Goal: Information Seeking & Learning: Find specific fact

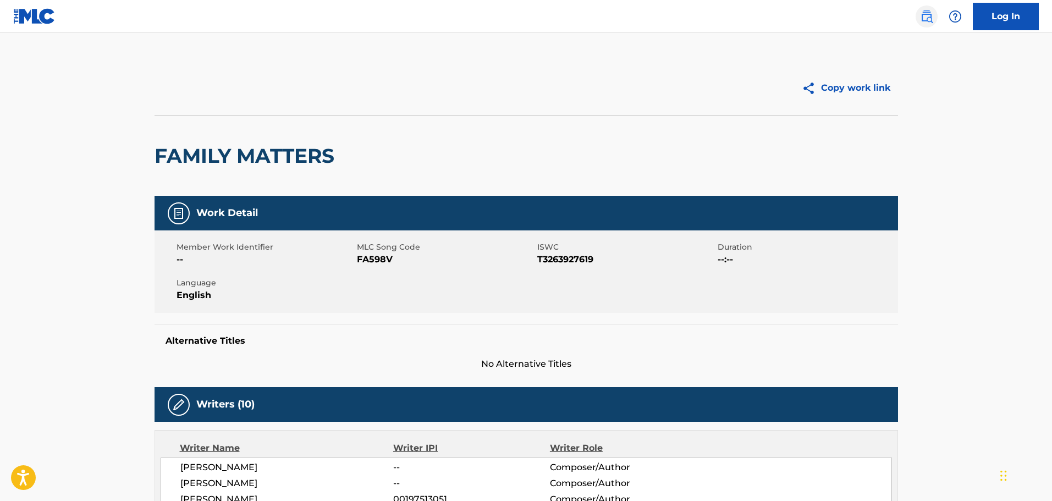
click at [931, 17] on img at bounding box center [926, 16] width 13 height 13
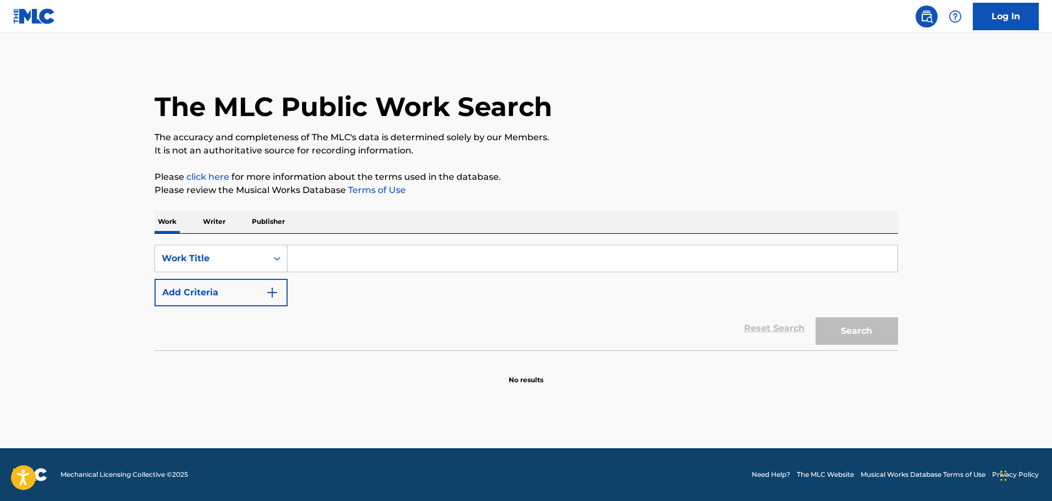
click at [518, 256] on input "Search Form" at bounding box center [593, 258] width 610 height 26
paste input "Botanic Panic"
type input "Botanic Panic"
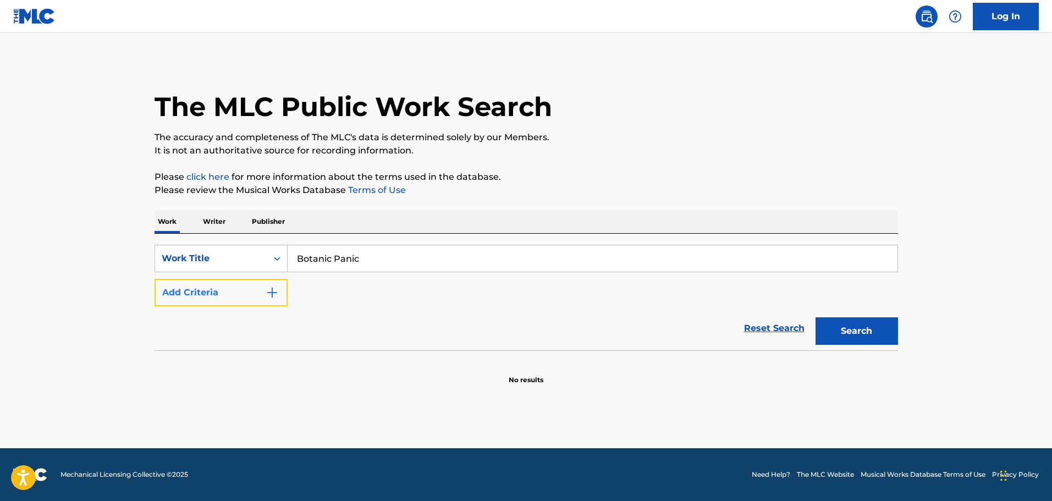
click at [250, 283] on button "Add Criteria" at bounding box center [221, 293] width 133 height 28
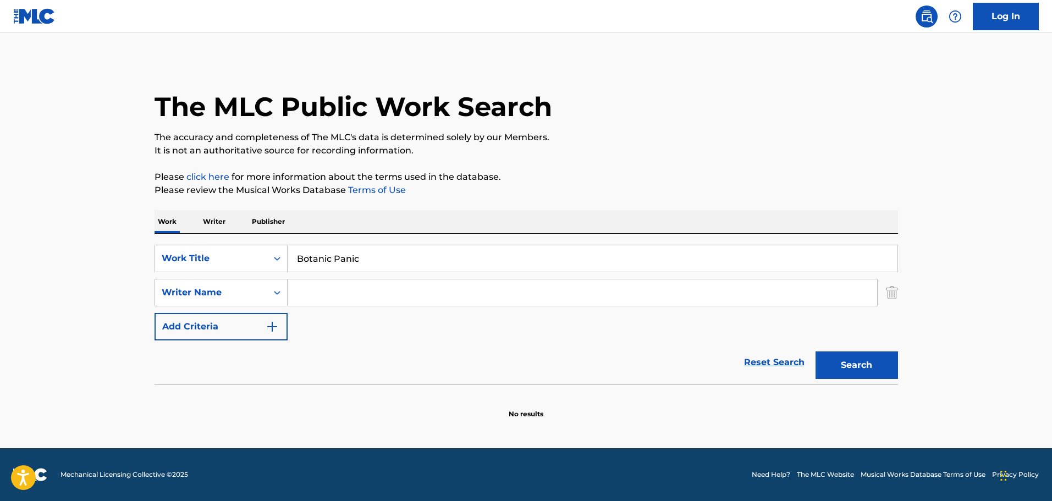
click at [301, 283] on input "Search Form" at bounding box center [583, 292] width 590 height 26
paste input "[PERSON_NAME]"
type input "[PERSON_NAME]"
click at [894, 371] on button "Search" at bounding box center [857, 365] width 83 height 28
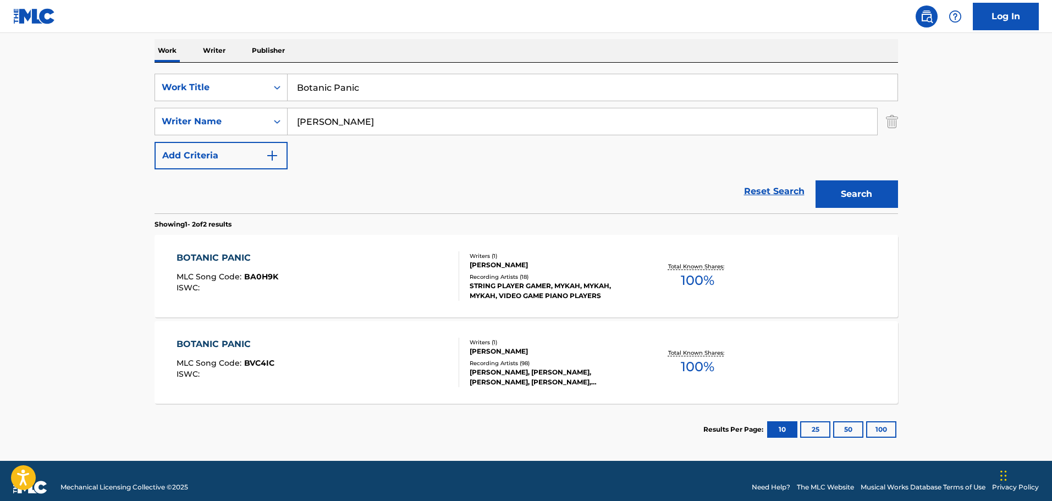
scroll to position [177, 0]
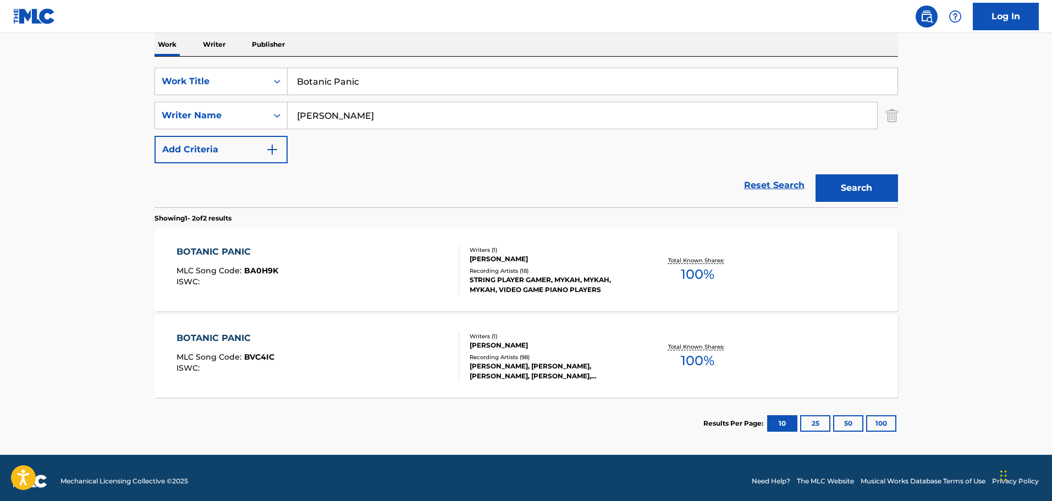
click at [377, 290] on div "BOTANIC PANIC MLC Song Code : BA0H9K ISWC :" at bounding box center [318, 270] width 283 height 50
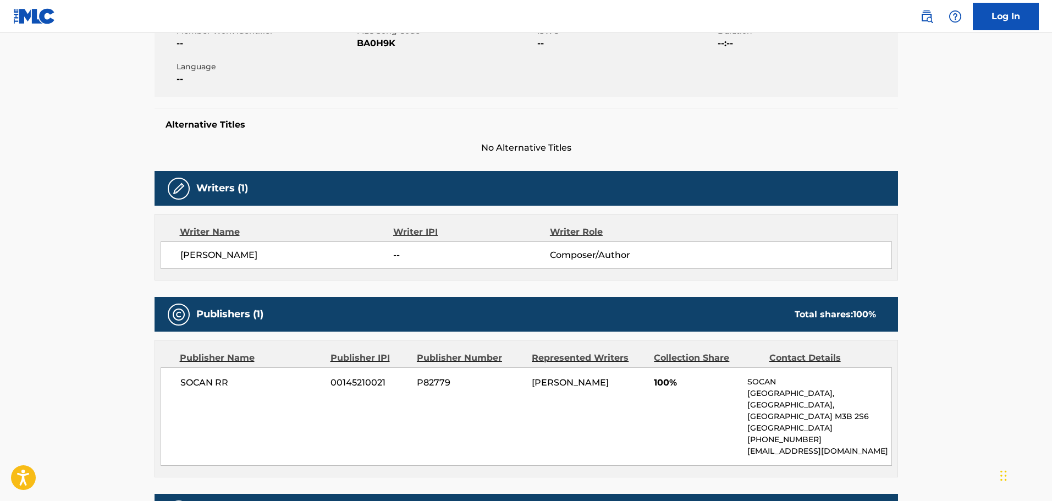
scroll to position [221, 0]
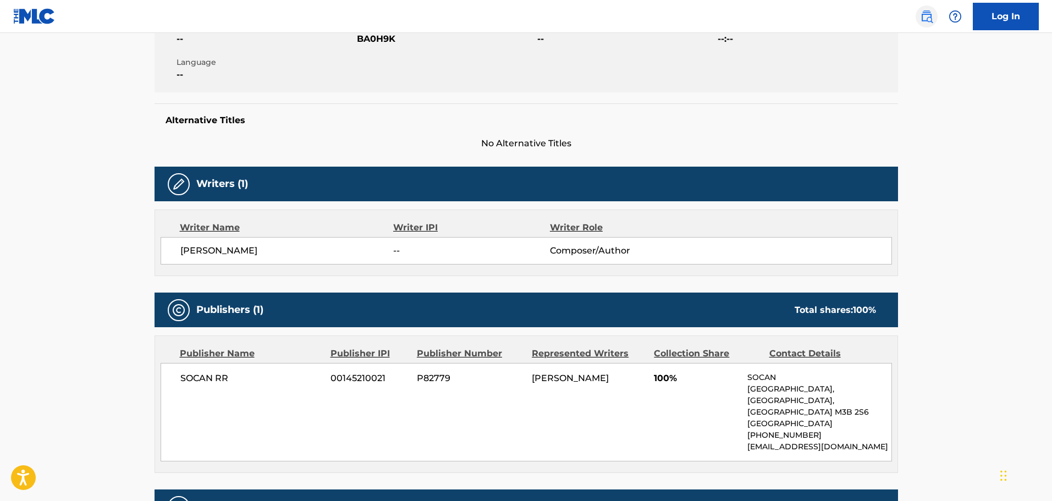
click at [931, 15] on img at bounding box center [926, 16] width 13 height 13
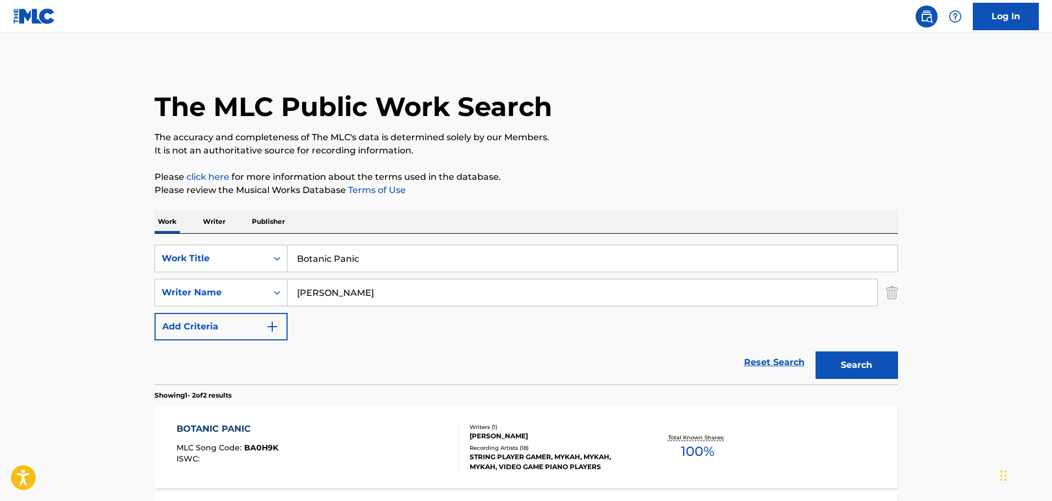
drag, startPoint x: 399, startPoint y: 289, endPoint x: 299, endPoint y: 300, distance: 100.2
click at [299, 300] on input "[PERSON_NAME]" at bounding box center [583, 292] width 590 height 26
paste input "[PERSON_NAME]"
click at [848, 349] on div "Search" at bounding box center [854, 362] width 88 height 44
click at [850, 358] on button "Search" at bounding box center [857, 365] width 83 height 28
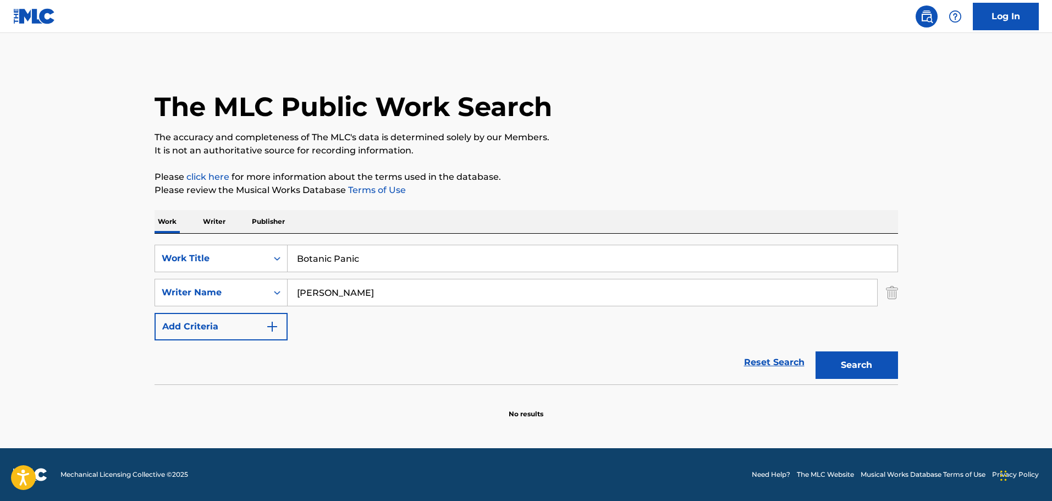
click at [299, 293] on input "[PERSON_NAME]" at bounding box center [583, 292] width 590 height 26
type input "[PERSON_NAME]"
click at [887, 359] on button "Search" at bounding box center [857, 365] width 83 height 28
drag, startPoint x: 366, startPoint y: 262, endPoint x: 295, endPoint y: 268, distance: 71.2
click at [295, 268] on input "Botanic Panic" at bounding box center [593, 258] width 610 height 26
